Goal: Transaction & Acquisition: Purchase product/service

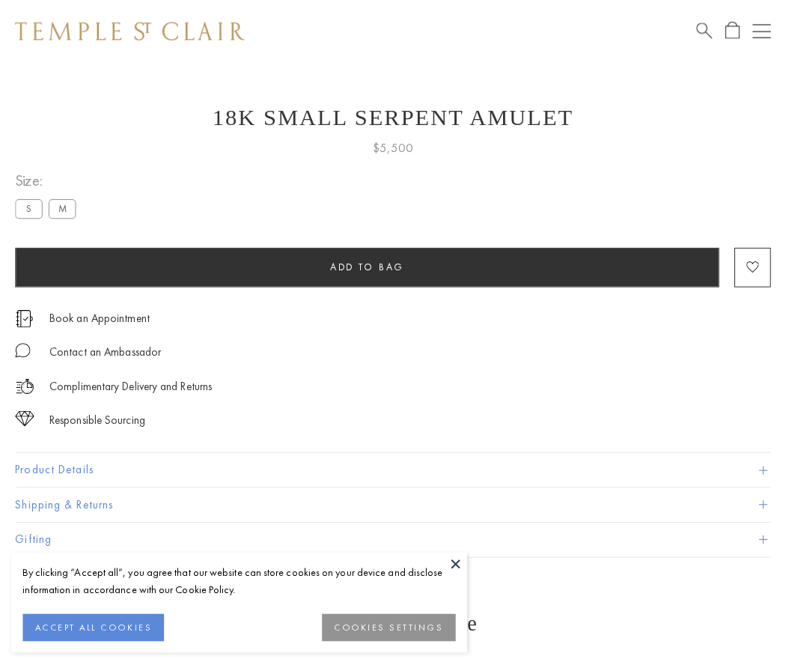
scroll to position [19, 0]
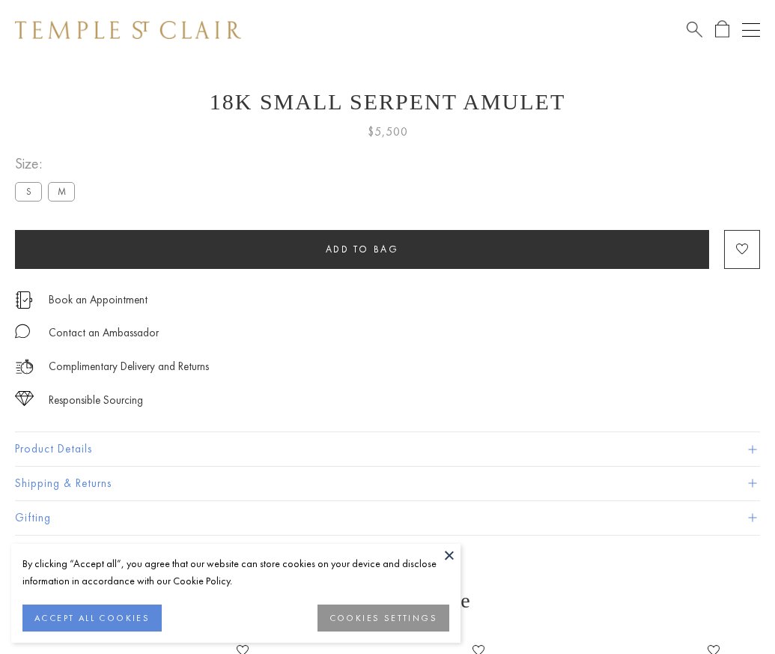
click at [362, 249] on span "Add to bag" at bounding box center [362, 249] width 73 height 13
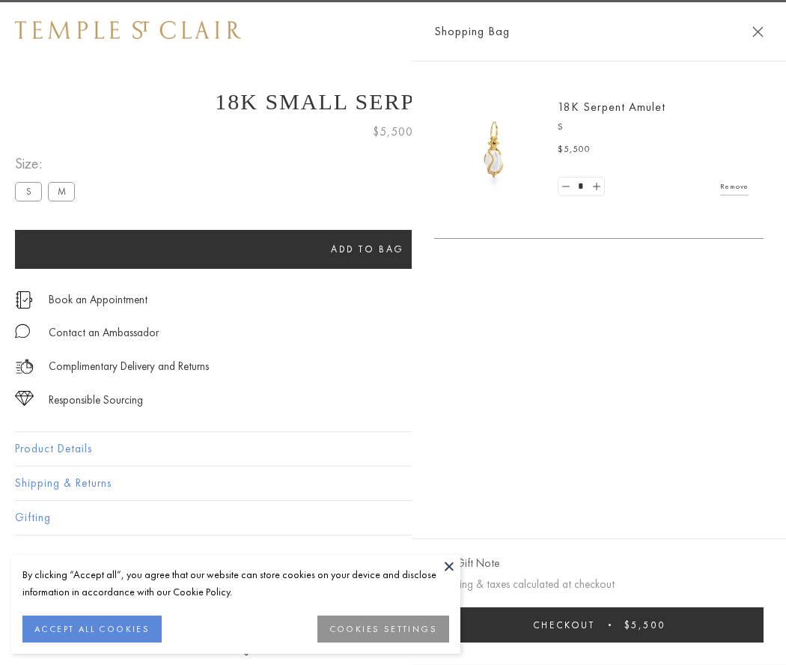
click at [609, 624] on button "Checkout $5,500" at bounding box center [598, 624] width 329 height 35
